Goal: Obtain resource: Obtain resource

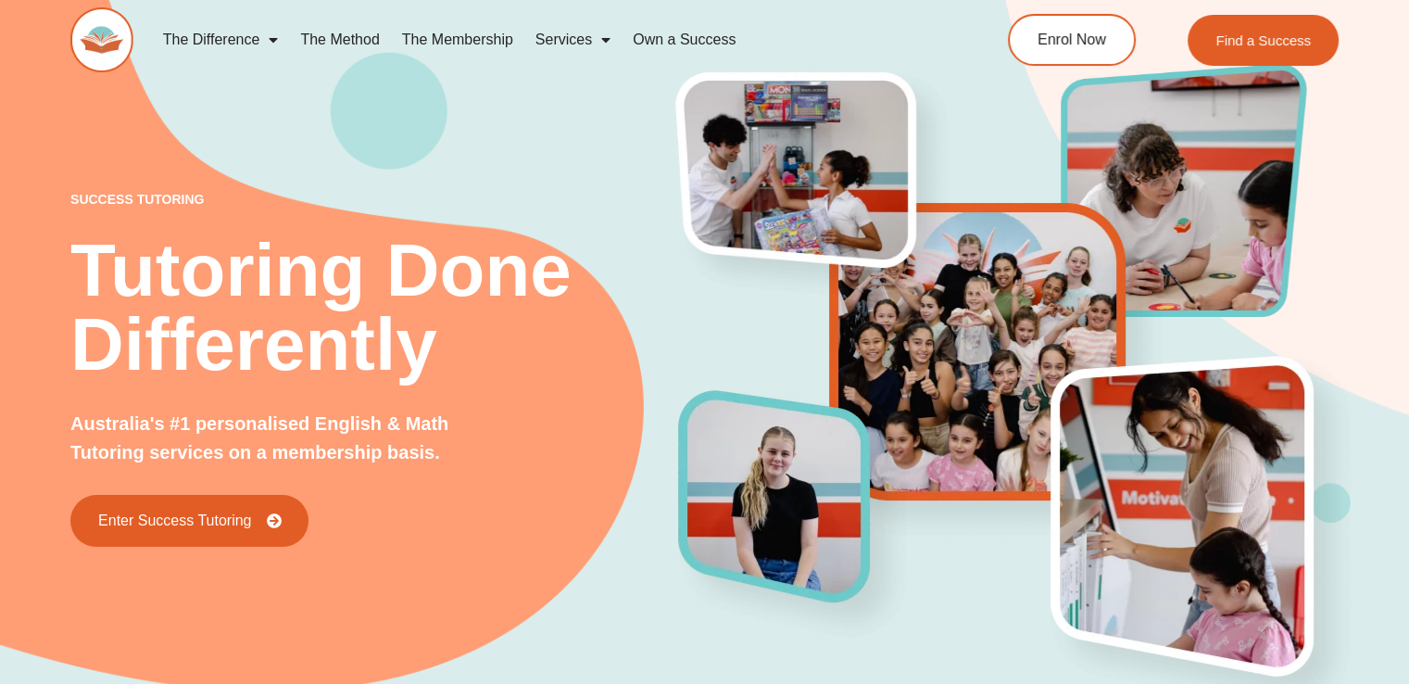
click at [486, 116] on div "success tutoring Tutoring Done Differently Australia's #1 personalised English …" at bounding box center [704, 338] width 1269 height 815
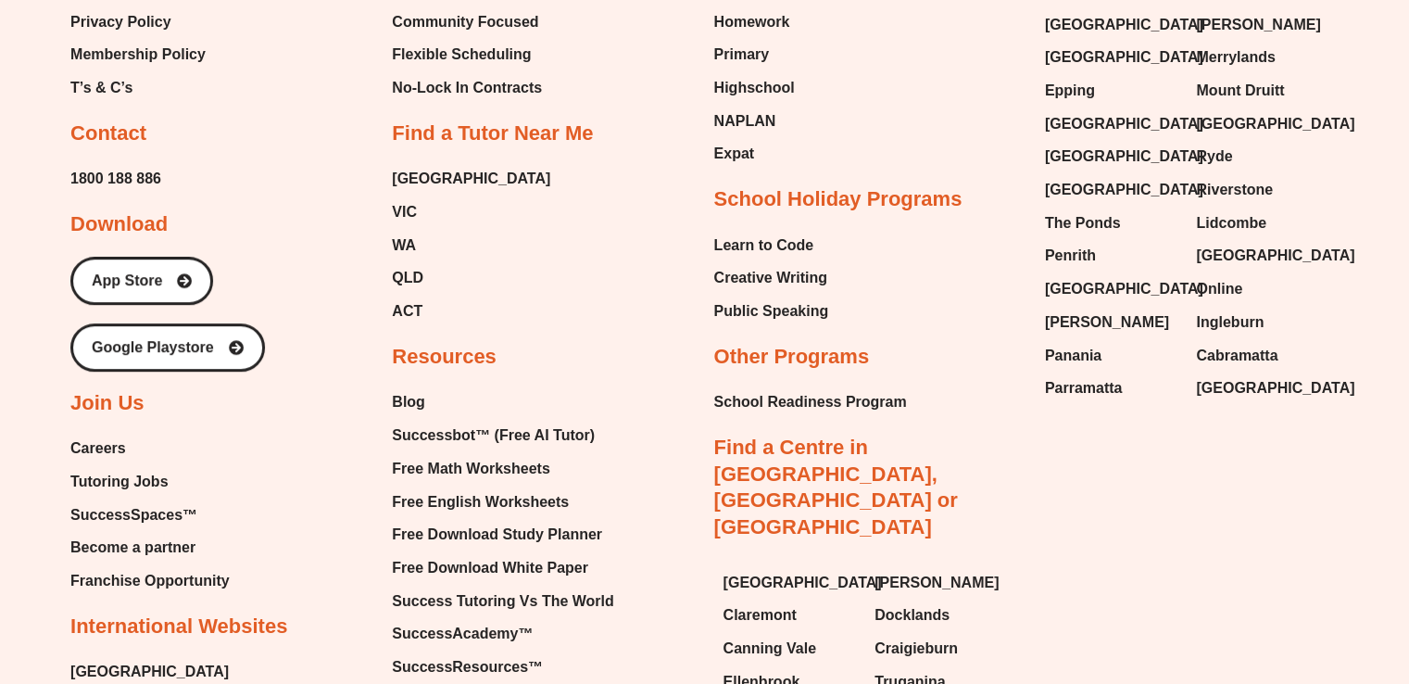
scroll to position [7858, 0]
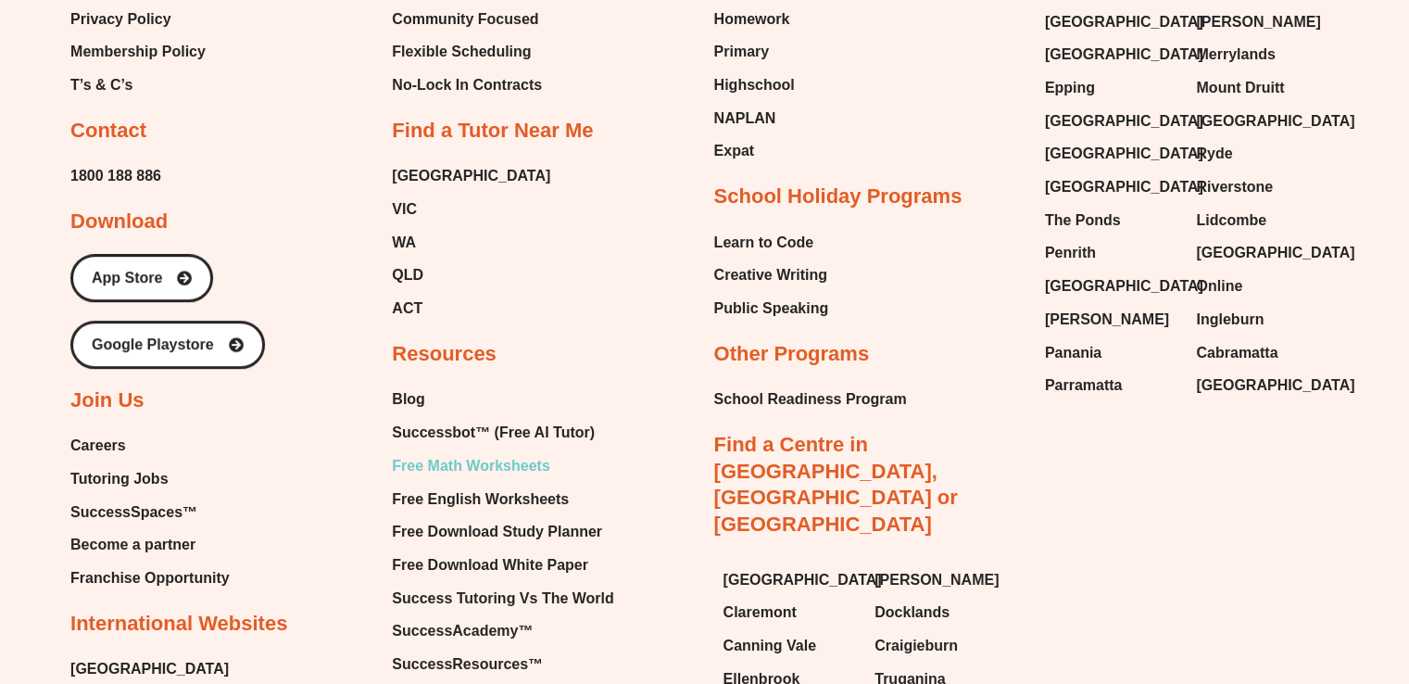
click at [482, 452] on span "Free Math Worksheets" at bounding box center [471, 466] width 158 height 28
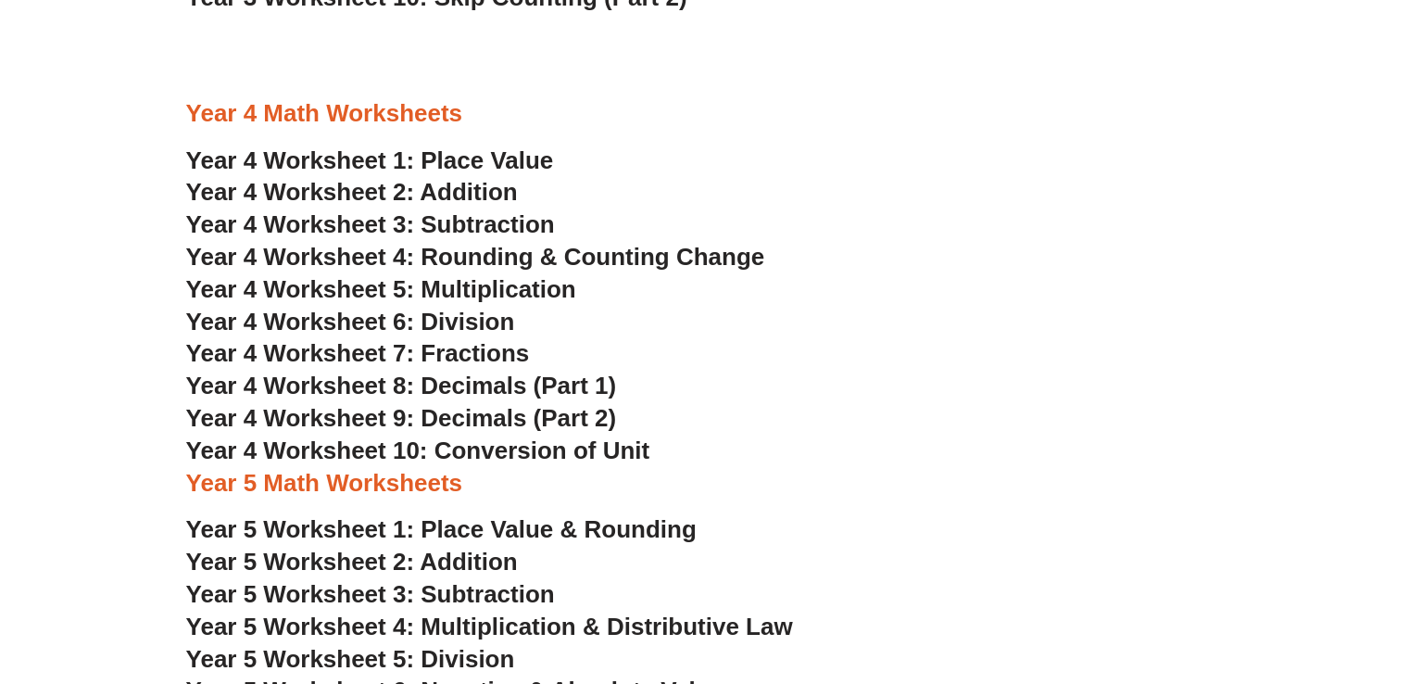
scroll to position [2743, 0]
click at [35, 349] on section "Year 4 Math Worksheets Year 4 Worksheet 1: Place Value Year 4 Worksheet 2: Addi…" at bounding box center [704, 676] width 1409 height 1173
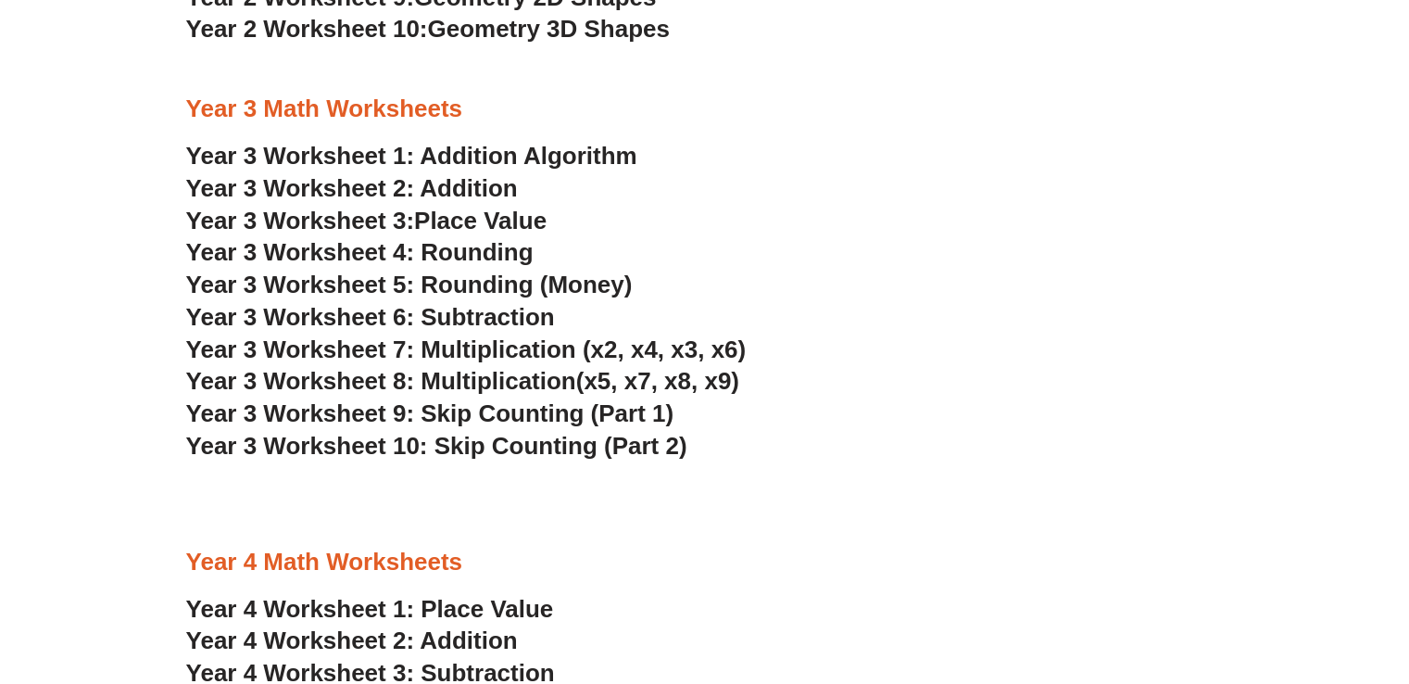
scroll to position [2298, 0]
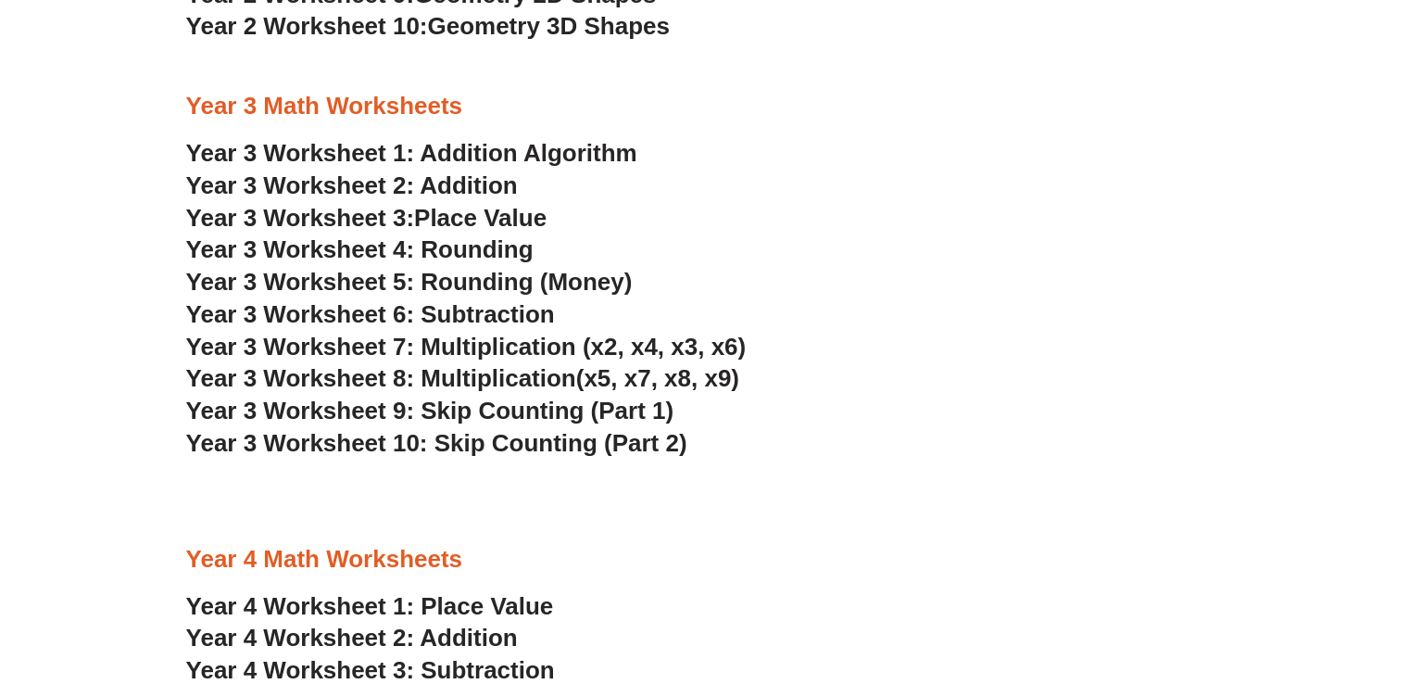
click at [605, 149] on link "Year 3 Worksheet 1: Addition Algorithm" at bounding box center [411, 153] width 451 height 28
click at [919, 192] on h3 "Year 3 Worksheet 2: Addition" at bounding box center [705, 187] width 1038 height 32
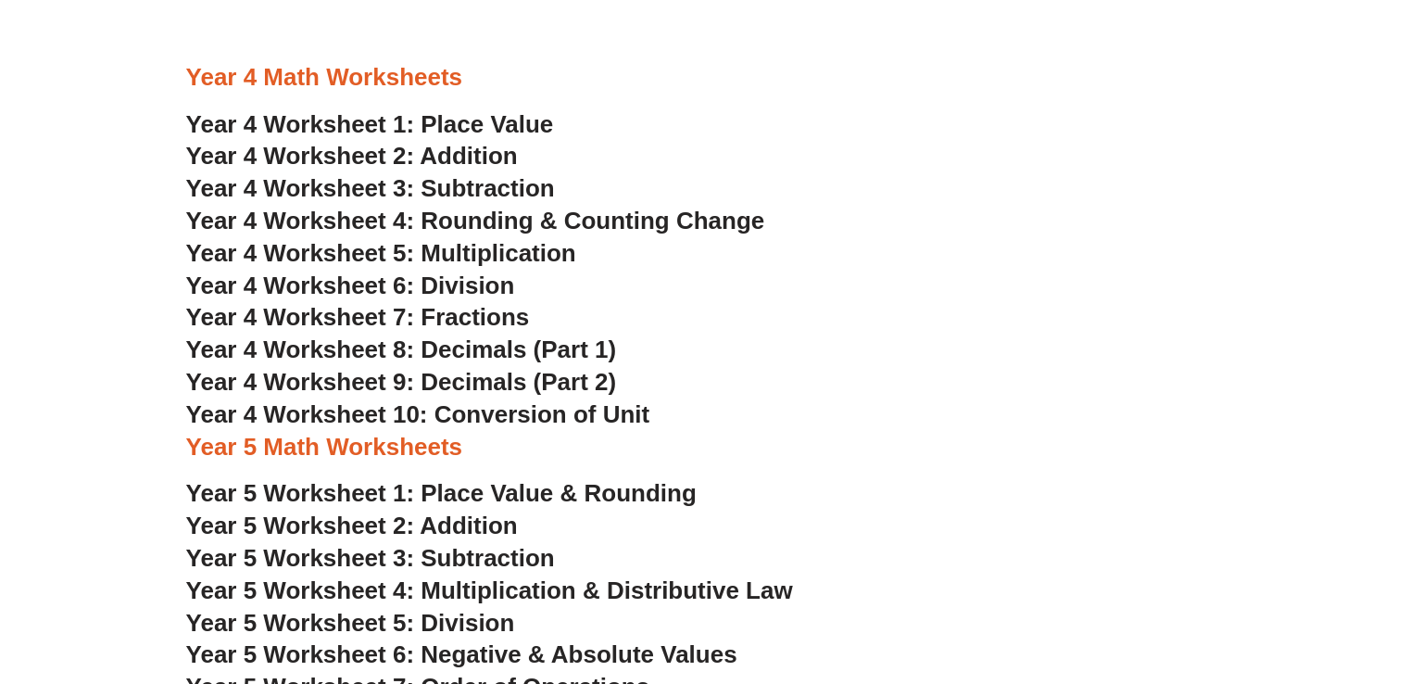
scroll to position [2817, 0]
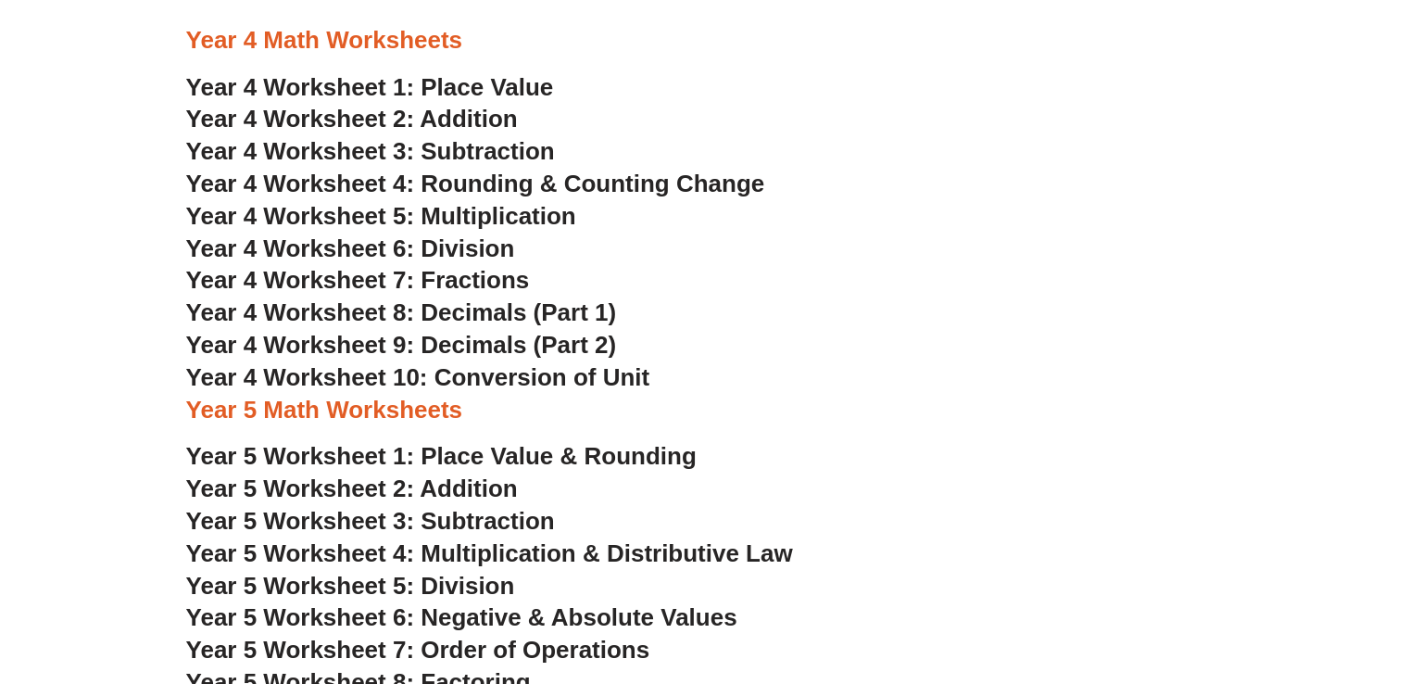
click at [455, 375] on span "Year 4 Worksheet 10: Conversion of Unit" at bounding box center [418, 377] width 464 height 28
click at [108, 229] on section "Year 4 Math Worksheets Year 4 Worksheet 1: Place Value Year 4 Worksheet 2: Addi…" at bounding box center [704, 602] width 1409 height 1173
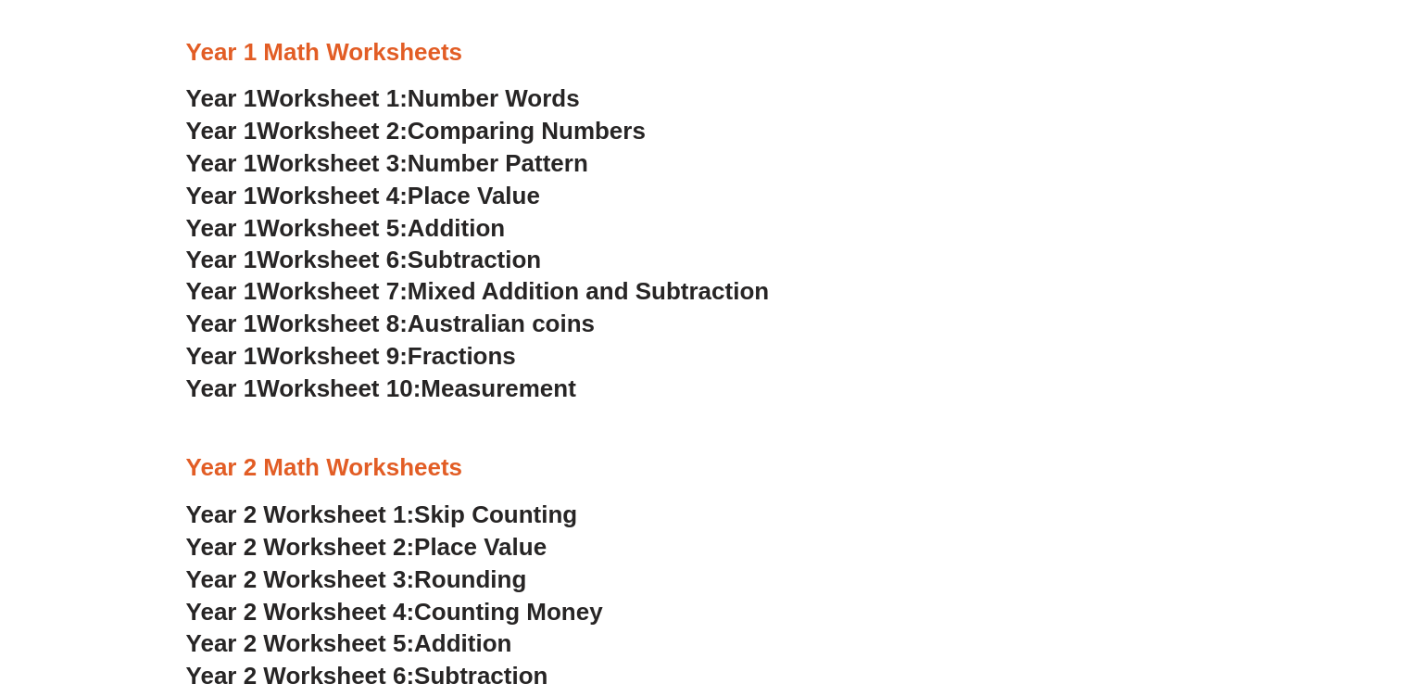
scroll to position [1483, 0]
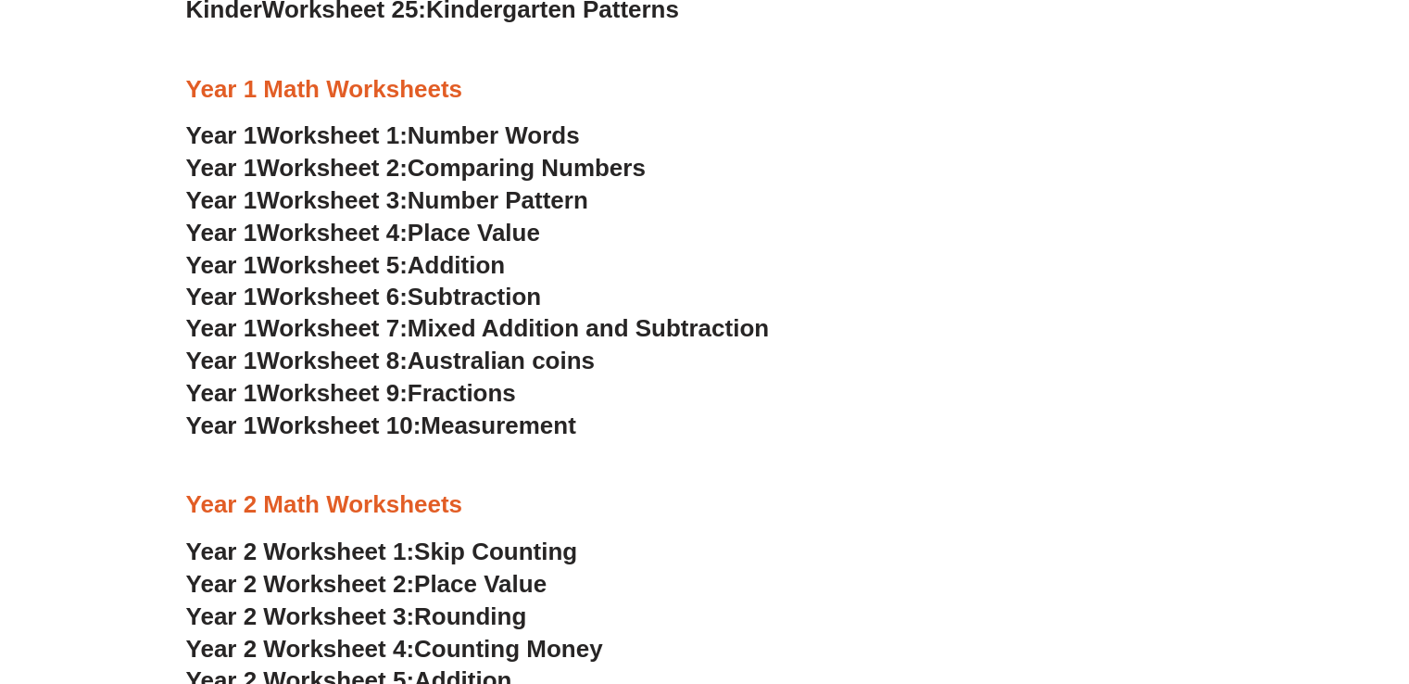
click at [450, 203] on span "Number Pattern" at bounding box center [498, 200] width 181 height 28
click at [91, 246] on section "Kindergarten Math Worksheets Kinder Worksheet 1: Trading & Coloring Numbers Kin…" at bounding box center [704, 248] width 1409 height 2204
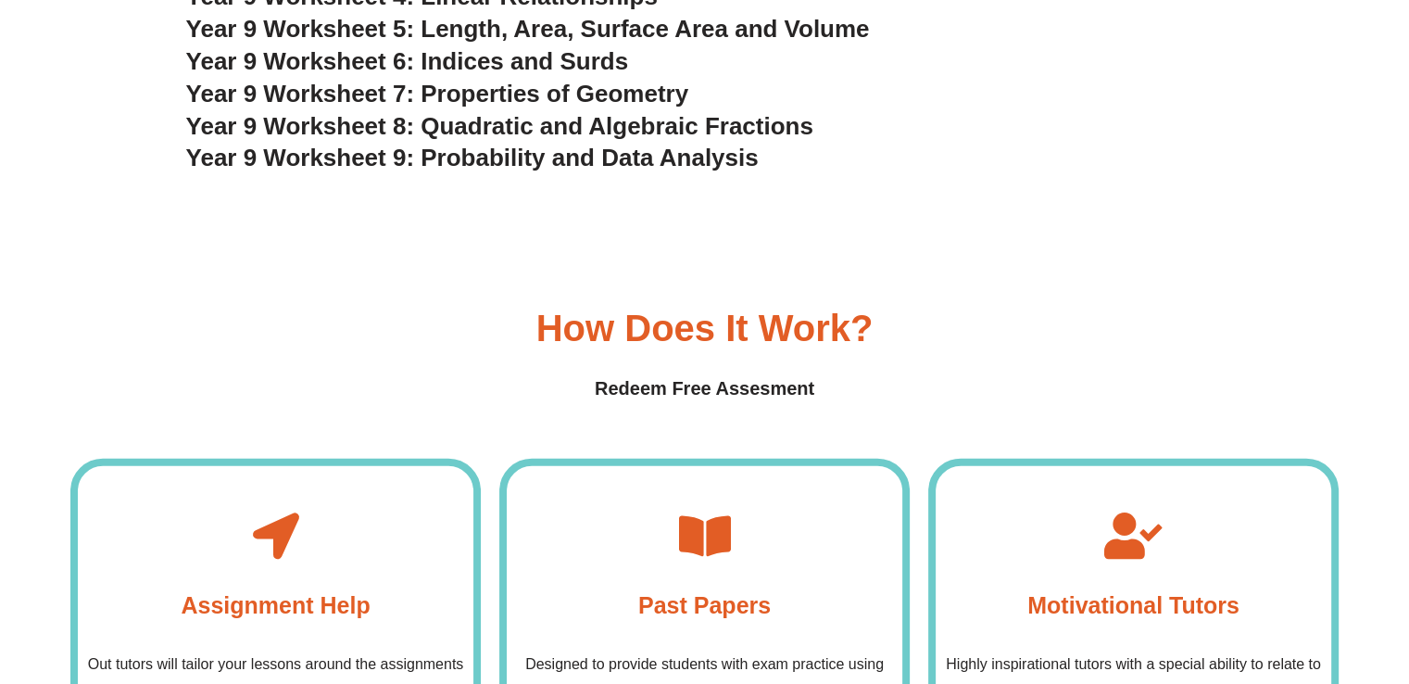
scroll to position [5634, 0]
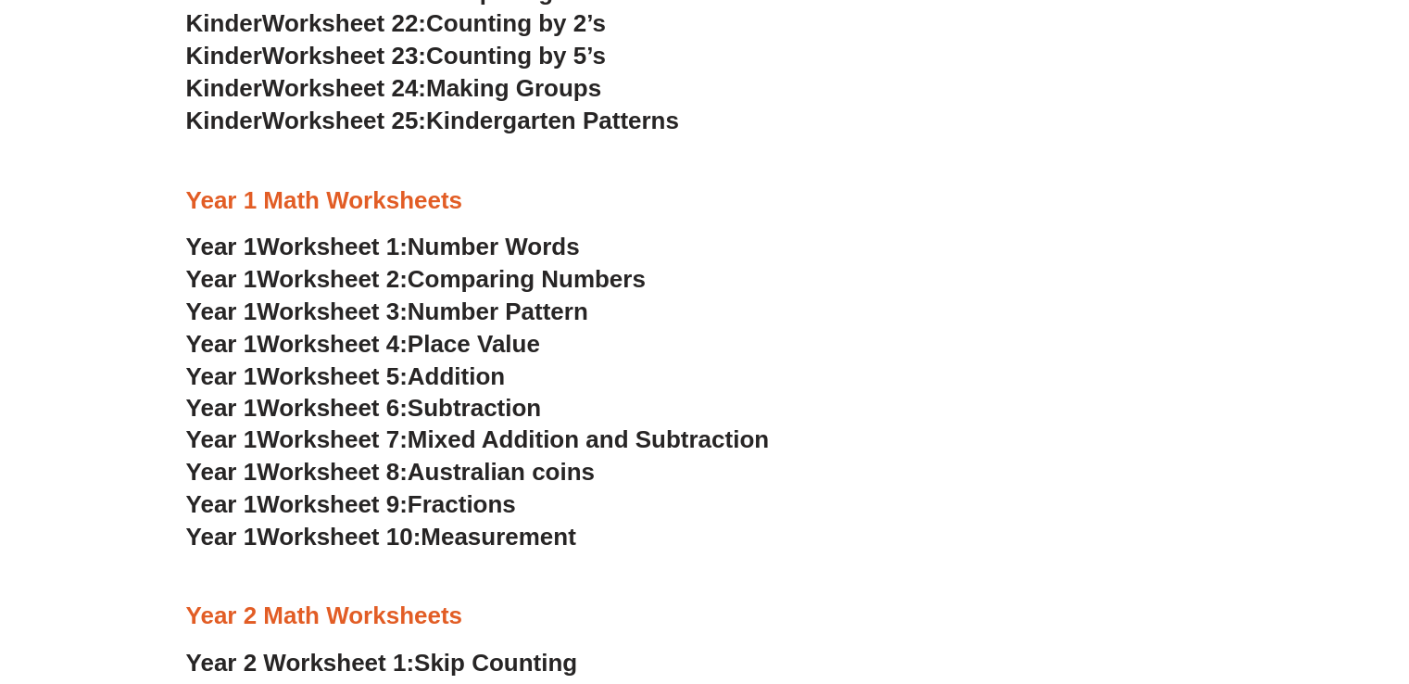
scroll to position [1408, 0]
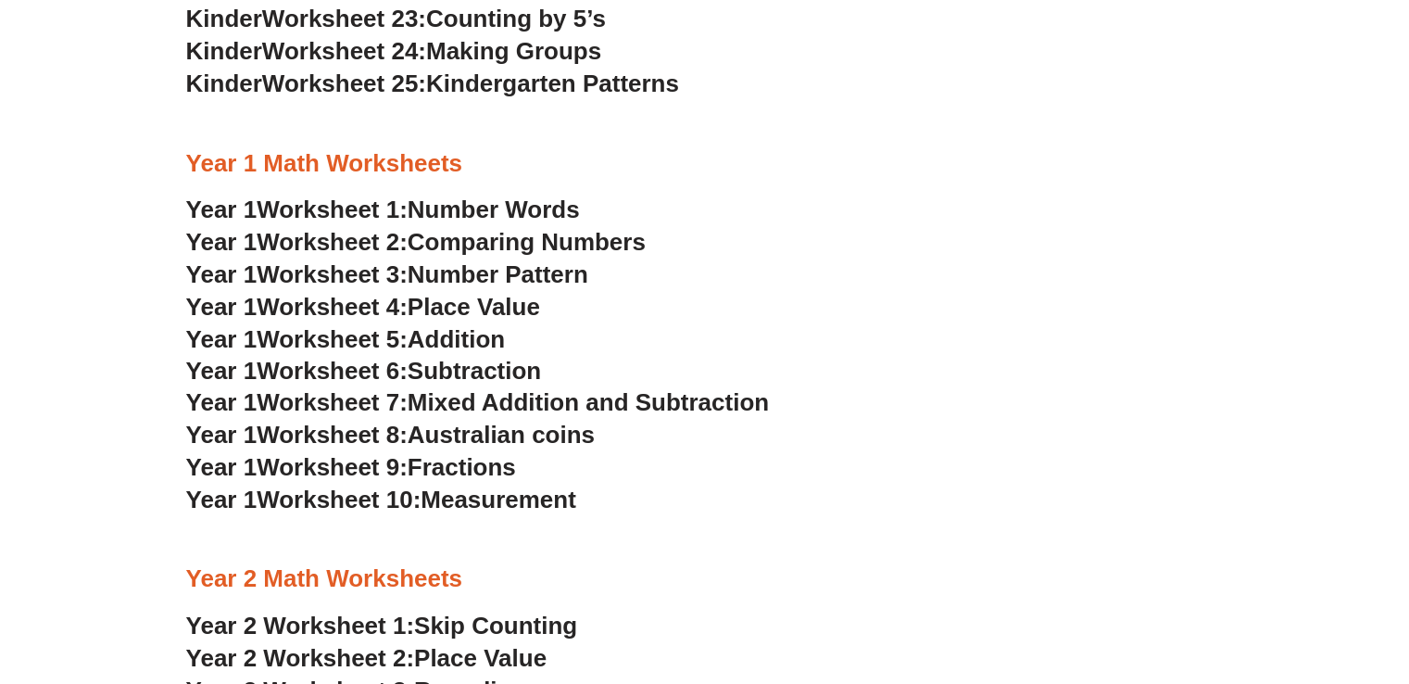
click at [445, 364] on span "Subtraction" at bounding box center [474, 371] width 133 height 28
click at [43, 353] on section "Kindergarten Math Worksheets Kinder Worksheet 1: Trading & Coloring Numbers Kin…" at bounding box center [704, 322] width 1409 height 2204
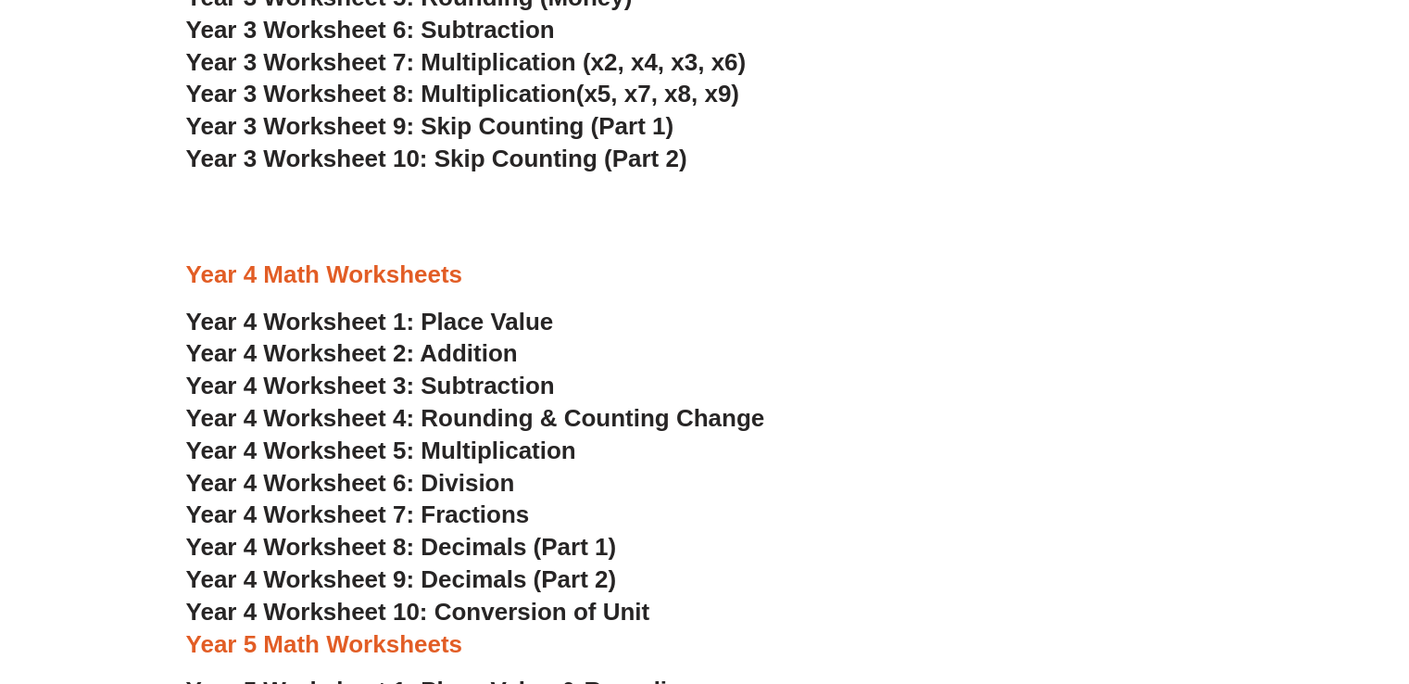
scroll to position [2632, 0]
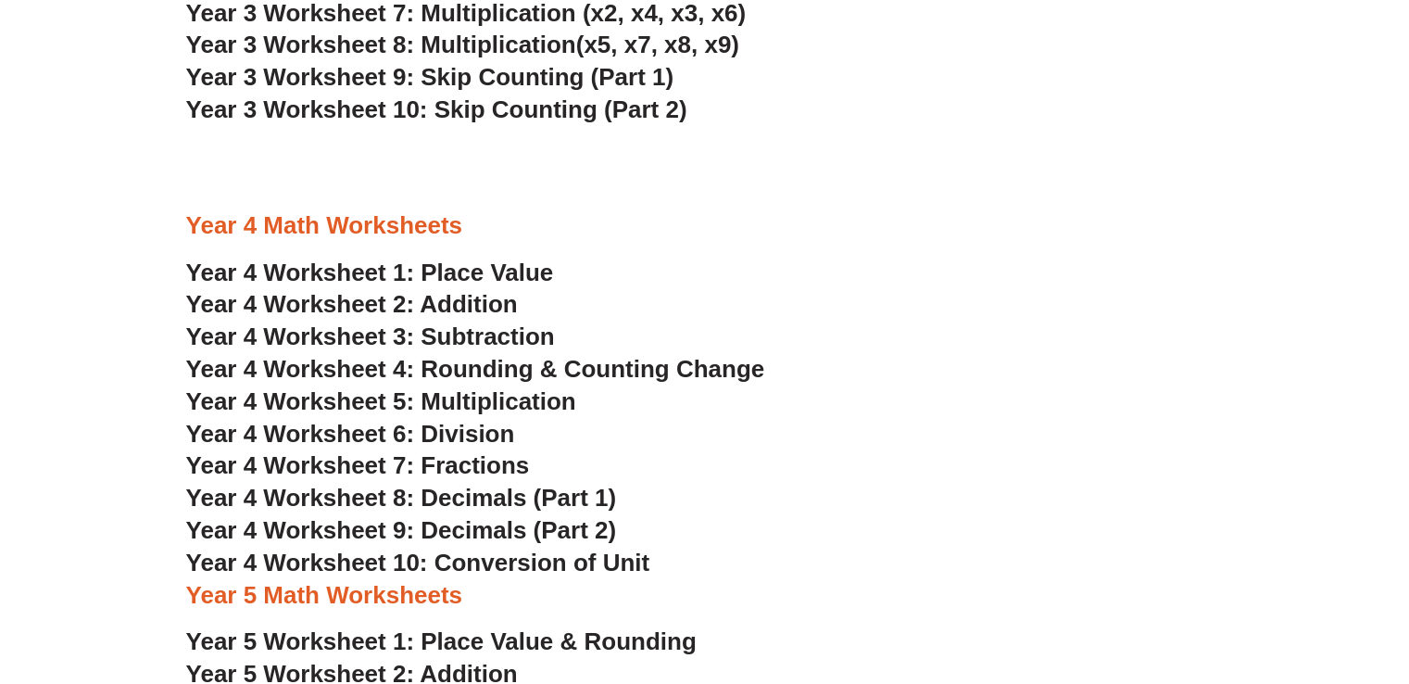
click at [435, 304] on span "Year 4 Worksheet 2: Addition" at bounding box center [352, 304] width 332 height 28
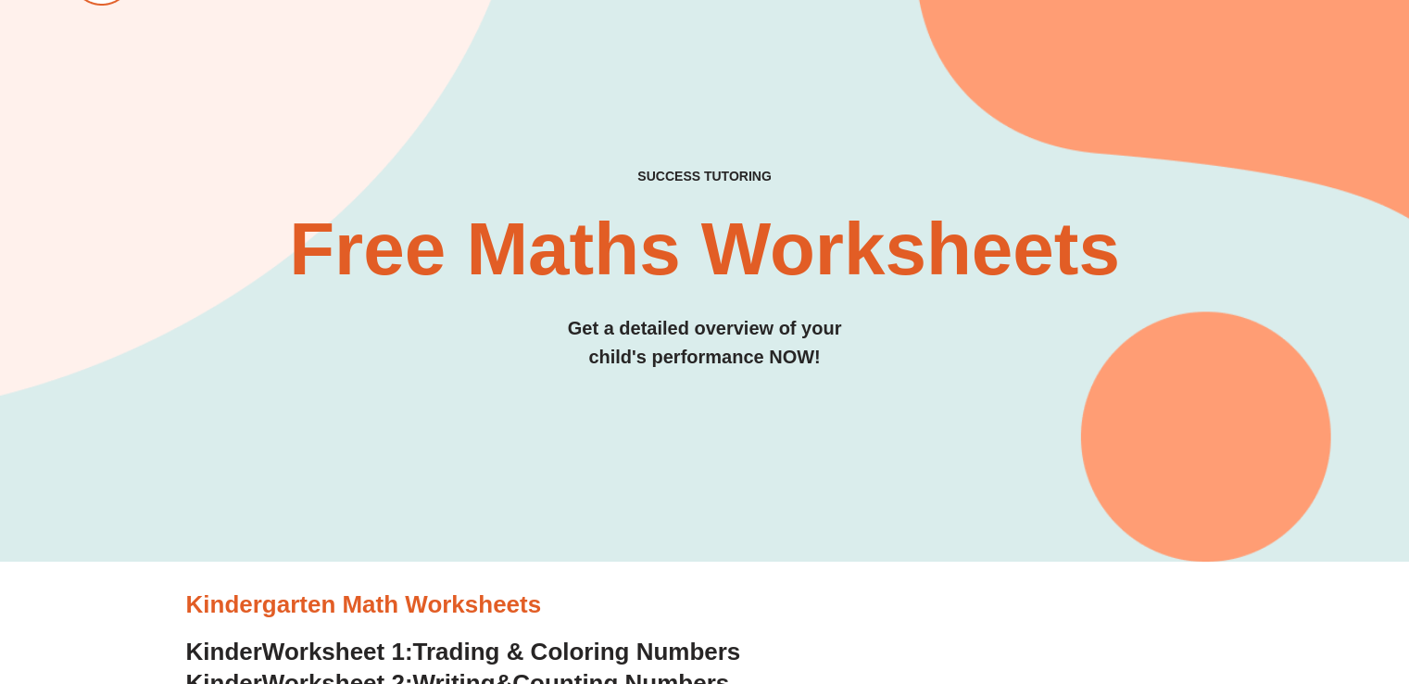
scroll to position [0, 0]
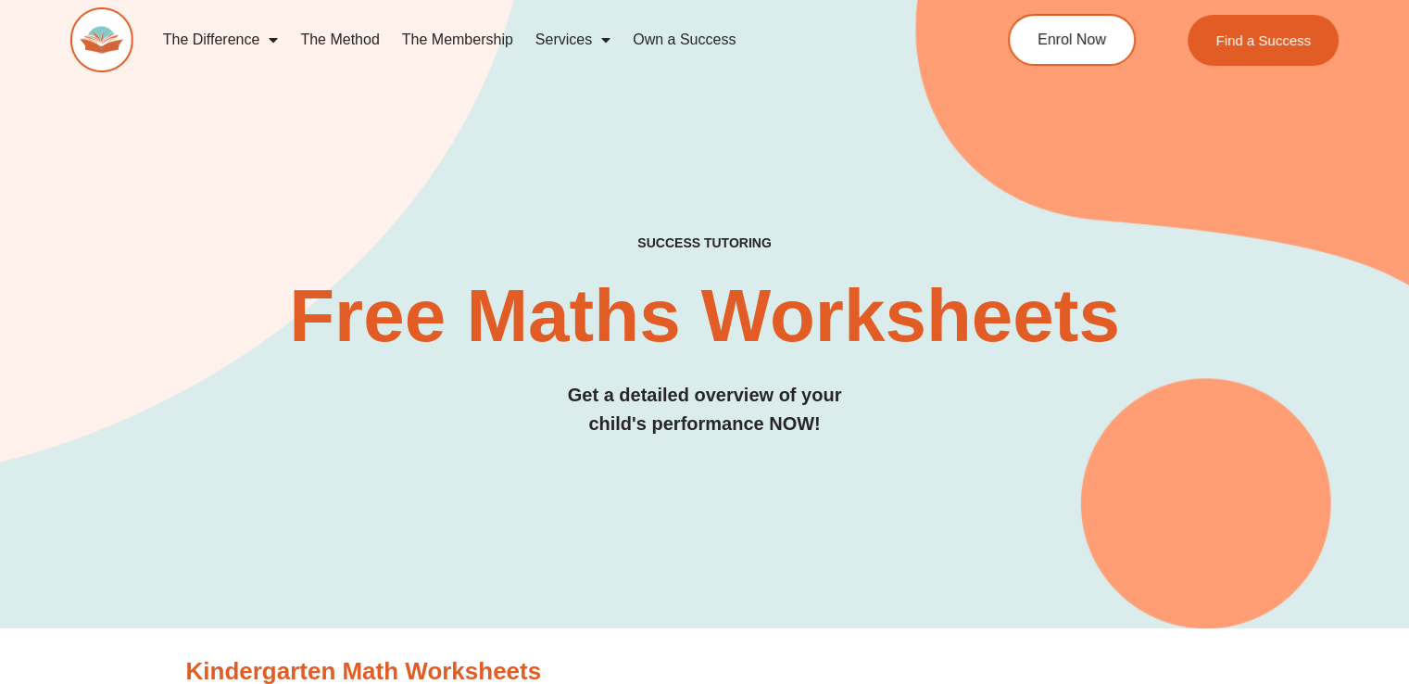
click at [105, 26] on img at bounding box center [101, 39] width 63 height 65
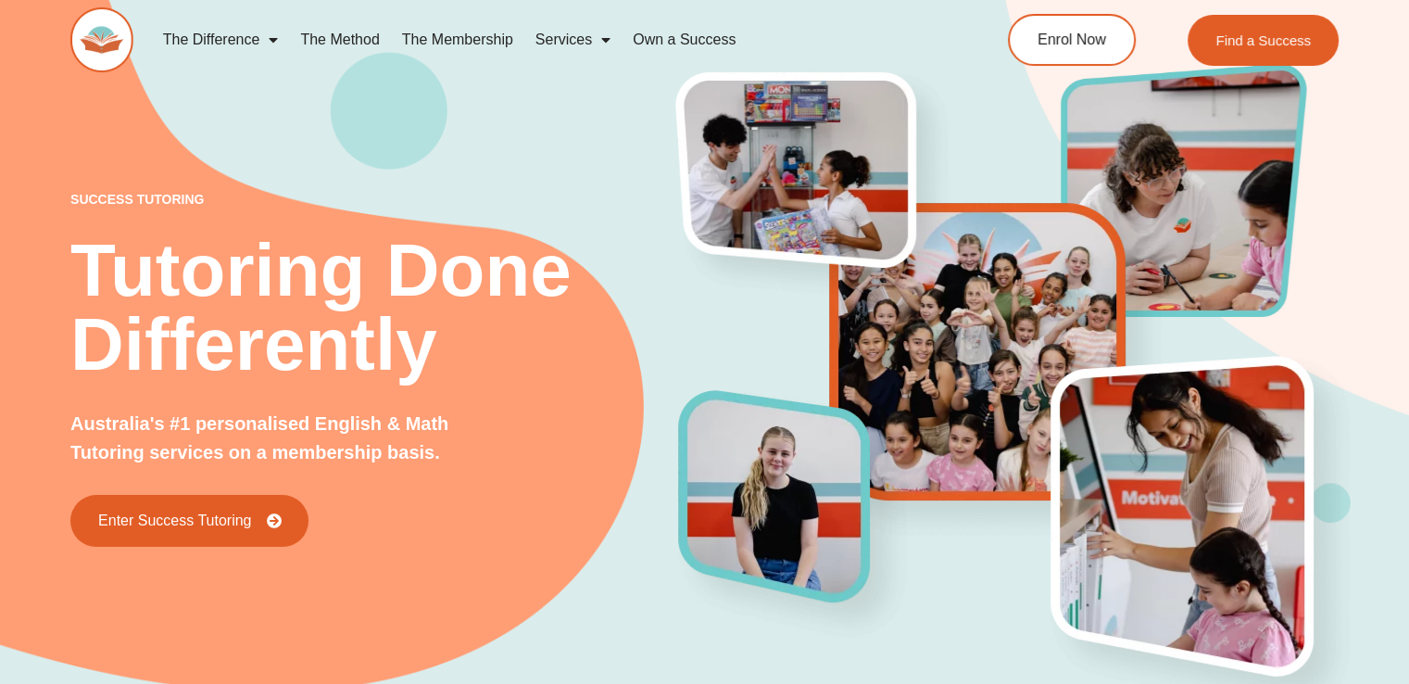
click at [543, 403] on div "success tutoring Tutoring Done Differently Australia's #1 personalised English …" at bounding box center [374, 370] width 609 height 354
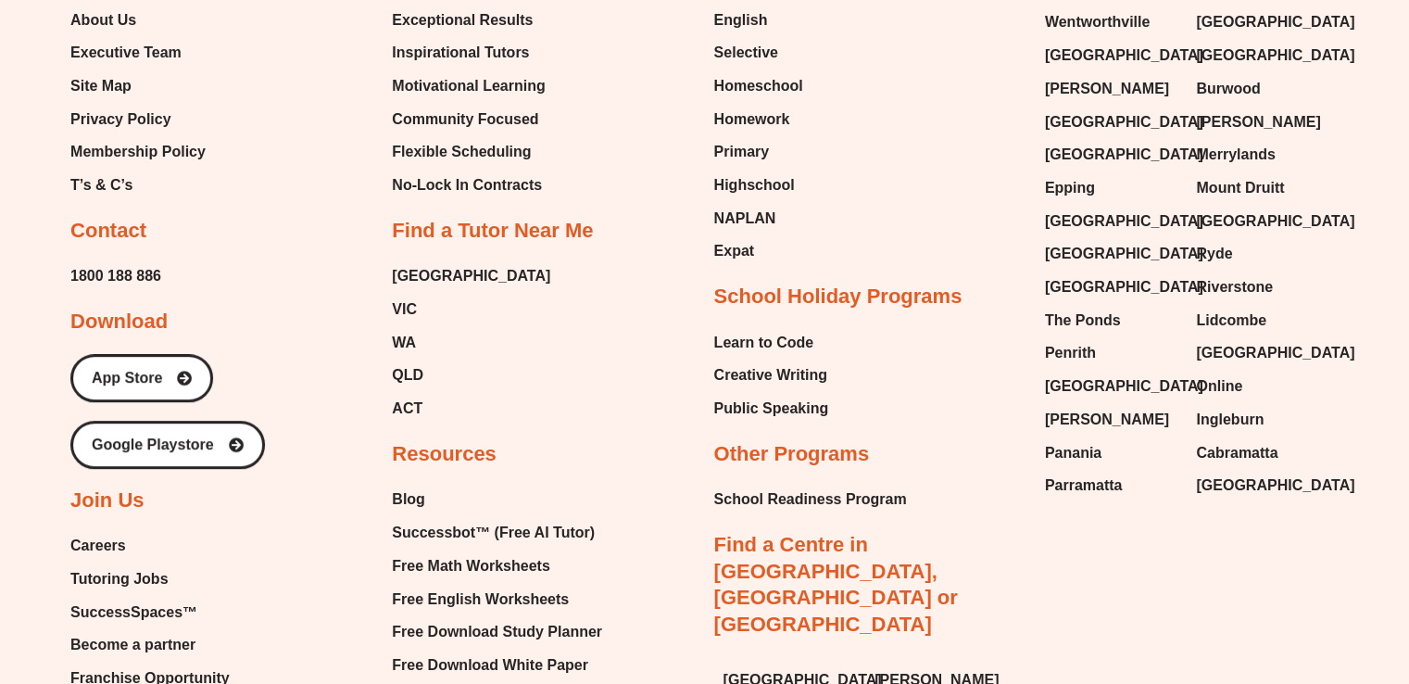
scroll to position [7784, 0]
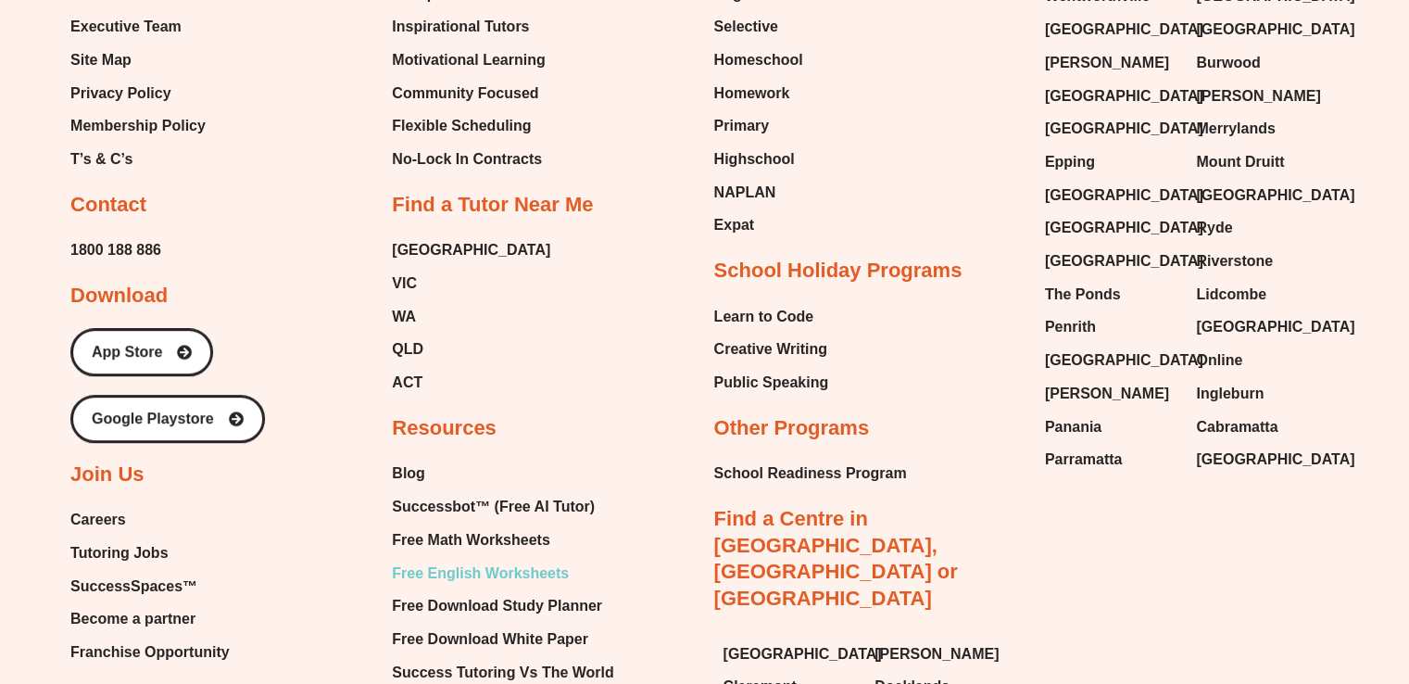
click at [486, 560] on span "Free English Worksheets" at bounding box center [480, 574] width 177 height 28
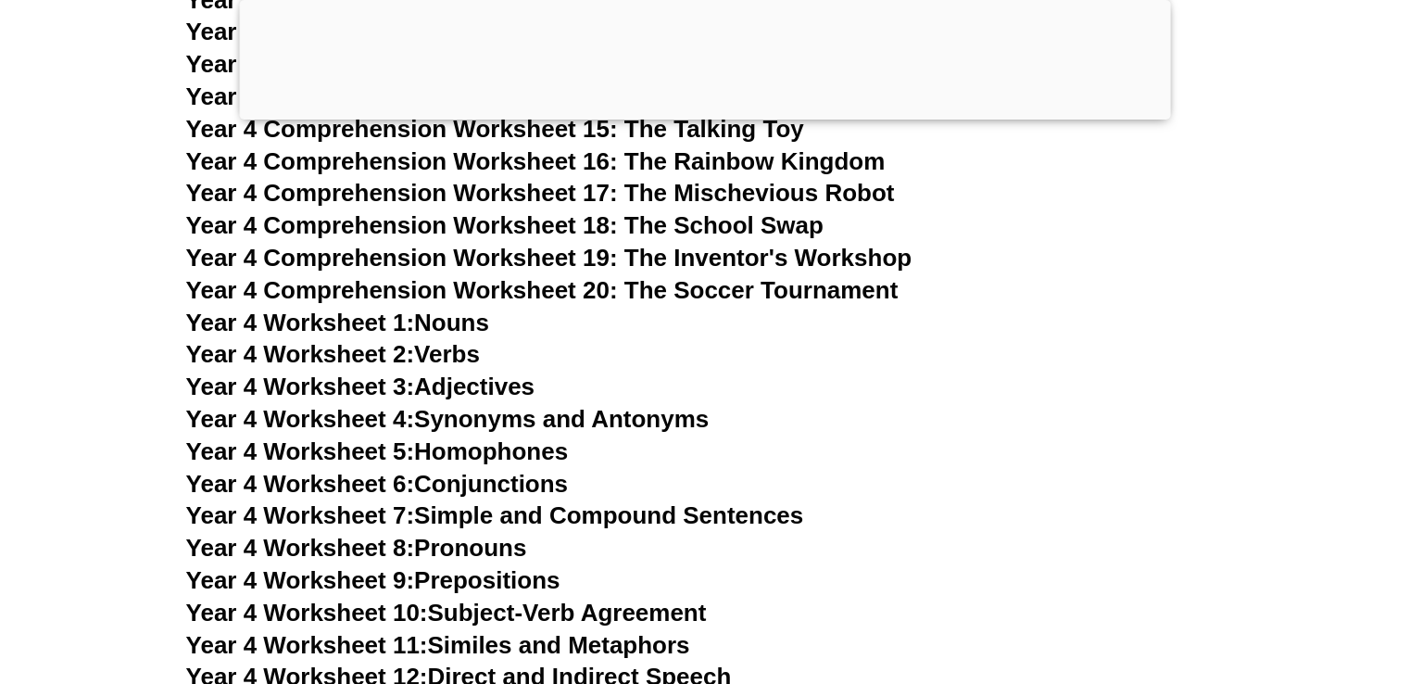
scroll to position [7611, 0]
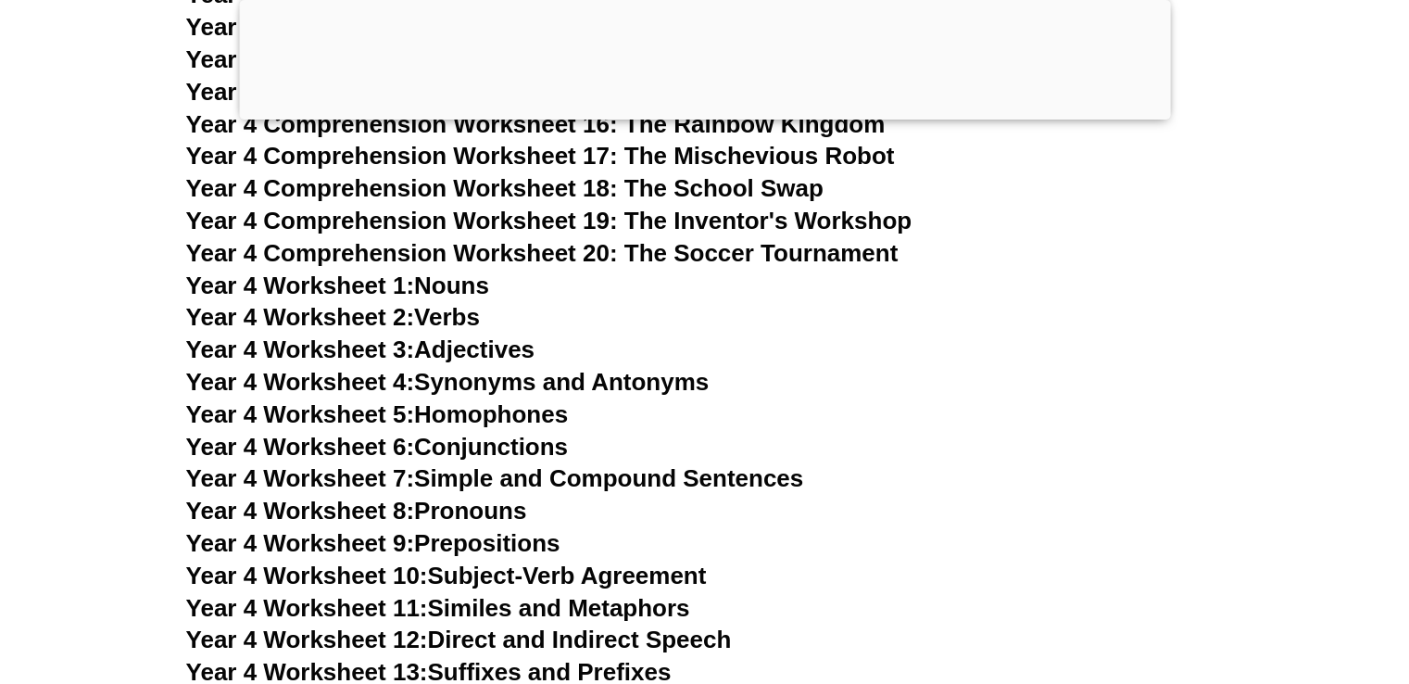
click at [448, 276] on link "Year 4 Worksheet 1: Nouns" at bounding box center [337, 286] width 303 height 28
click at [447, 315] on link "Year 4 Worksheet 2: Verbs" at bounding box center [333, 317] width 294 height 28
